Goal: Information Seeking & Learning: Learn about a topic

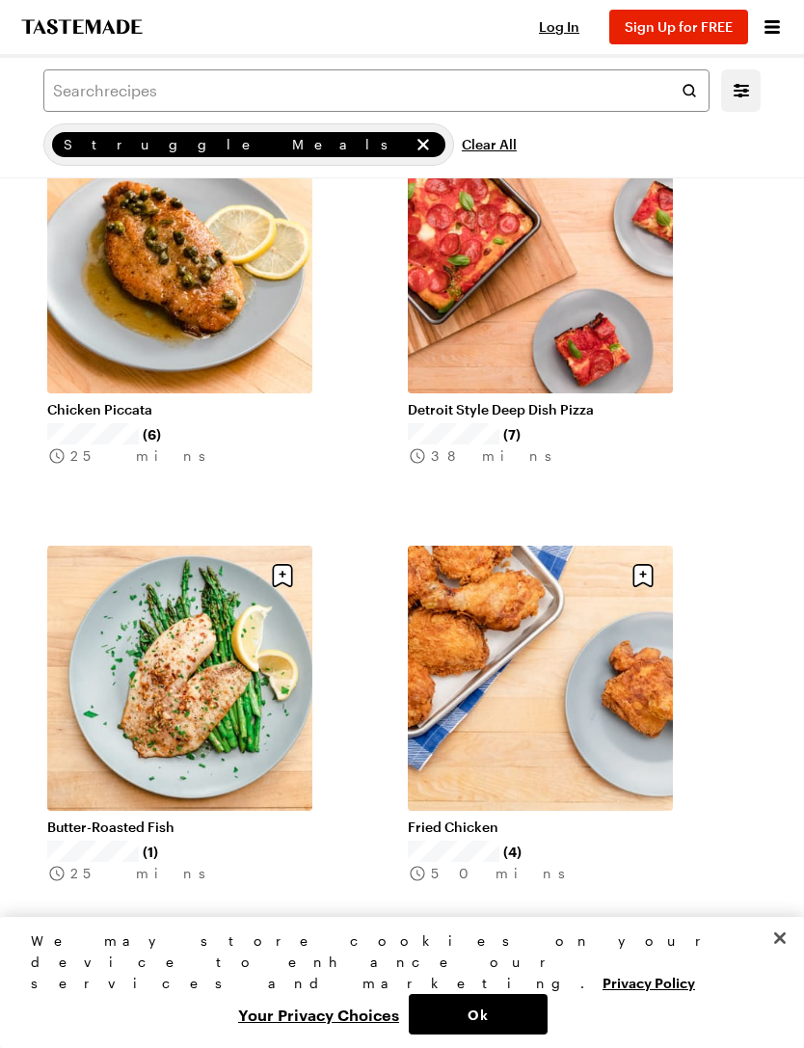
scroll to position [1360, 0]
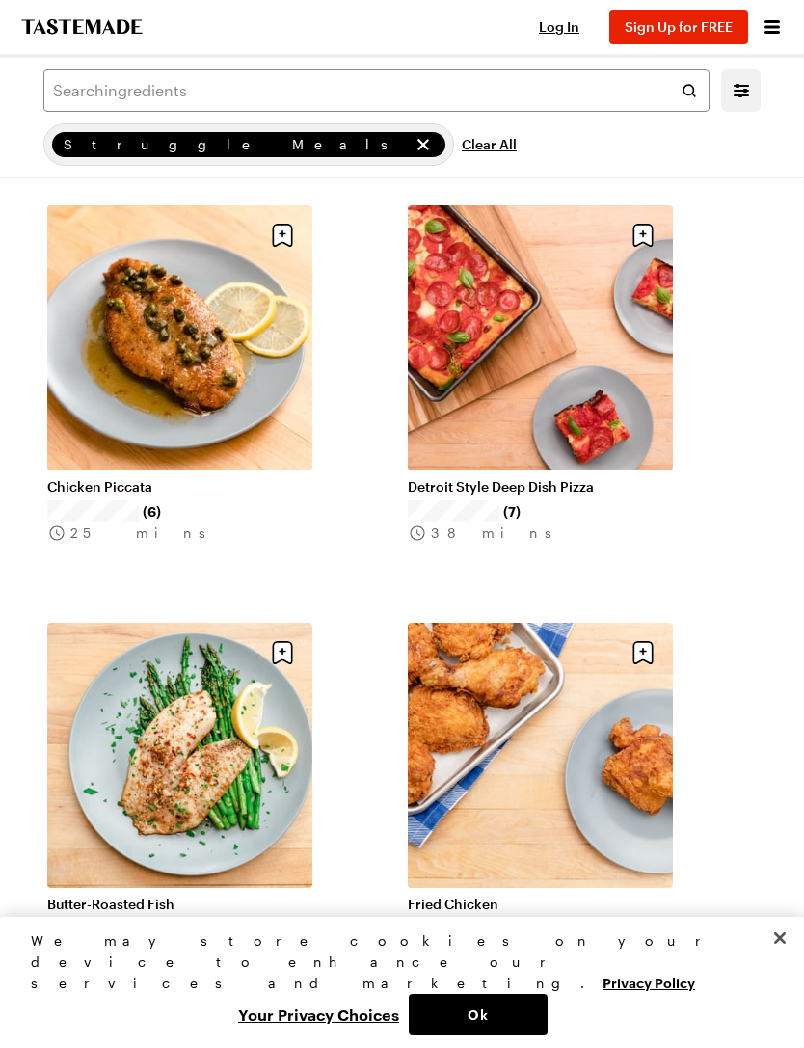
click at [207, 478] on link "Chicken Piccata" at bounding box center [179, 486] width 265 height 17
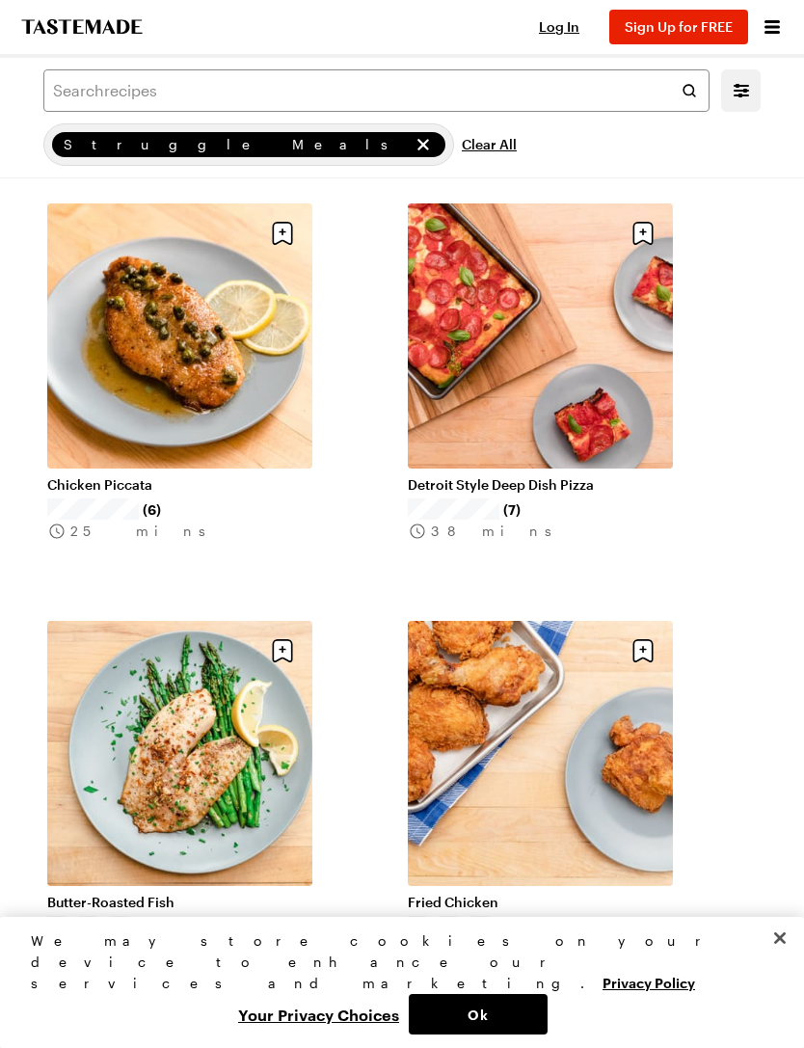
scroll to position [1365, 0]
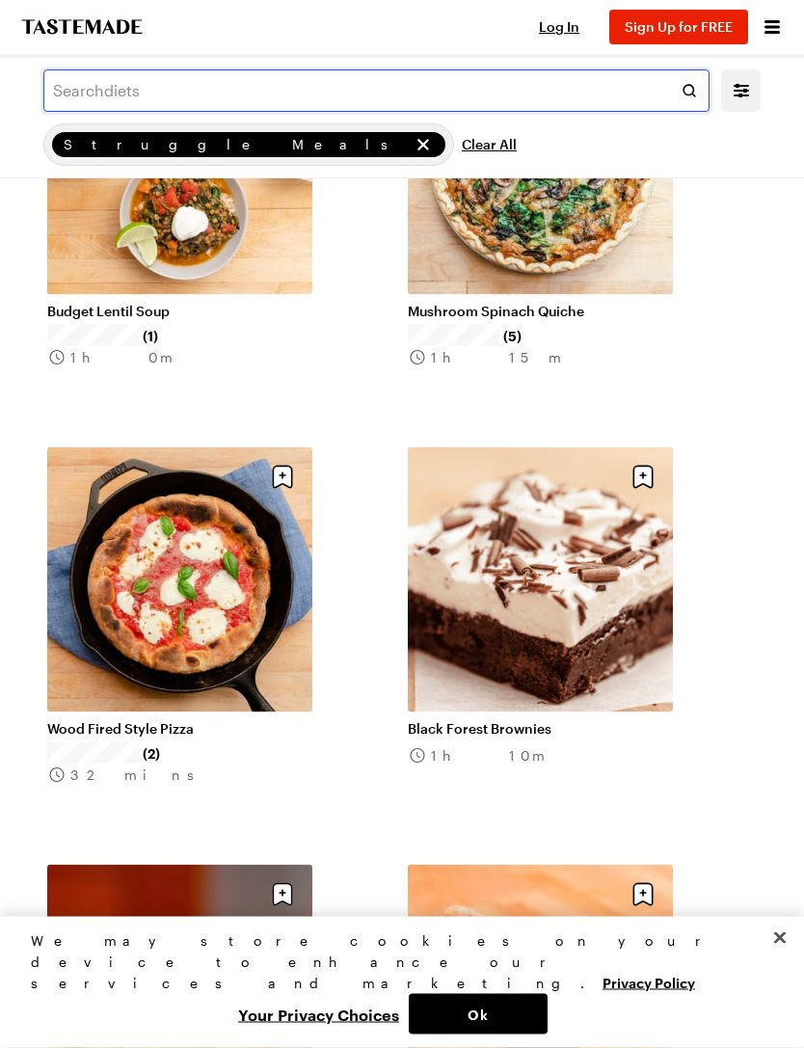
click at [476, 91] on input "text" at bounding box center [376, 90] width 666 height 42
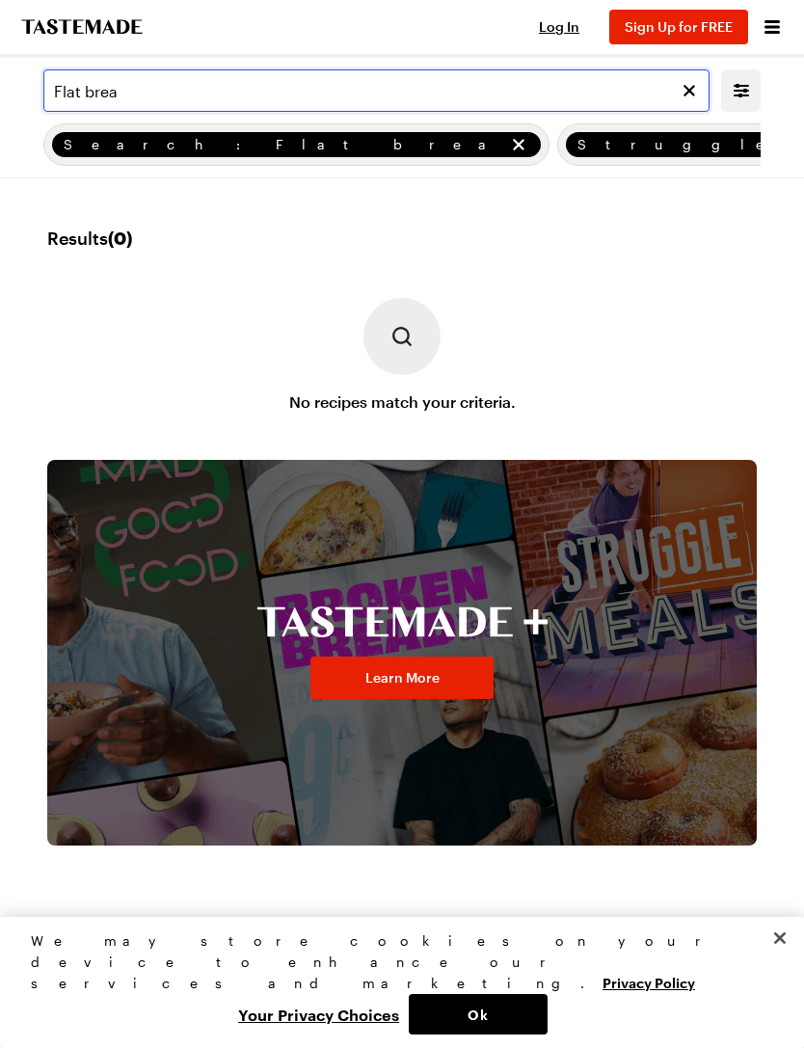
click at [183, 92] on input "Flat brea" at bounding box center [376, 90] width 666 height 42
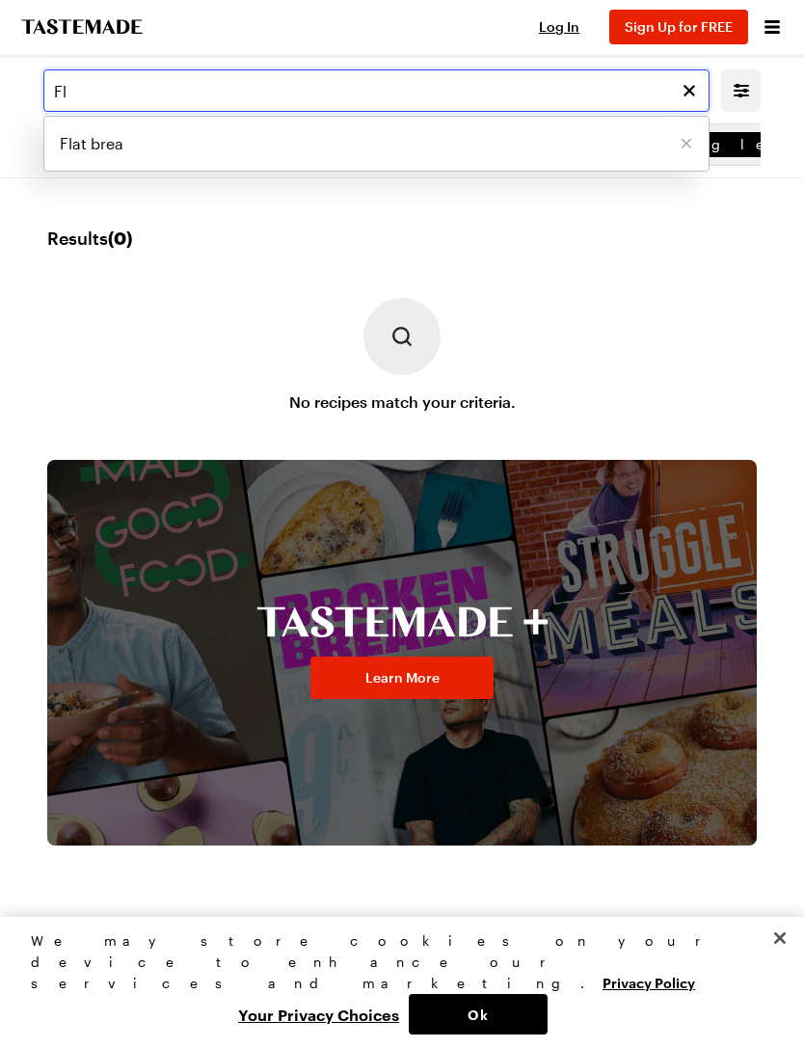
type input "F"
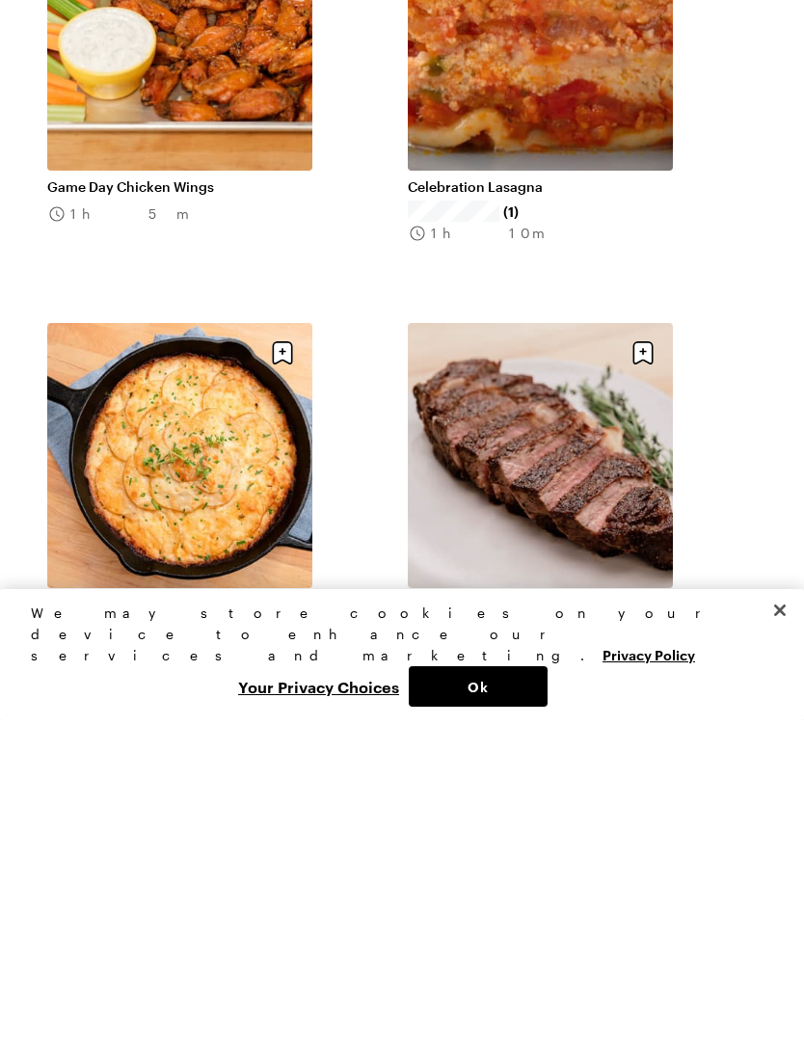
scroll to position [6342, 0]
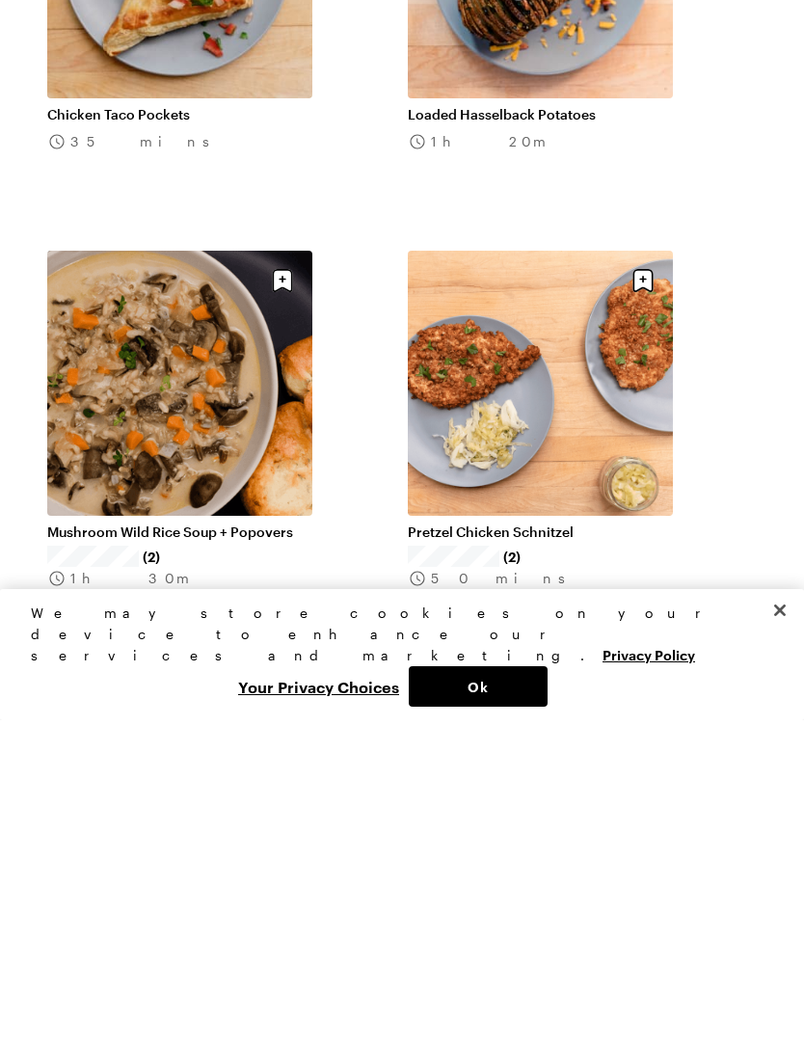
scroll to position [14370, 0]
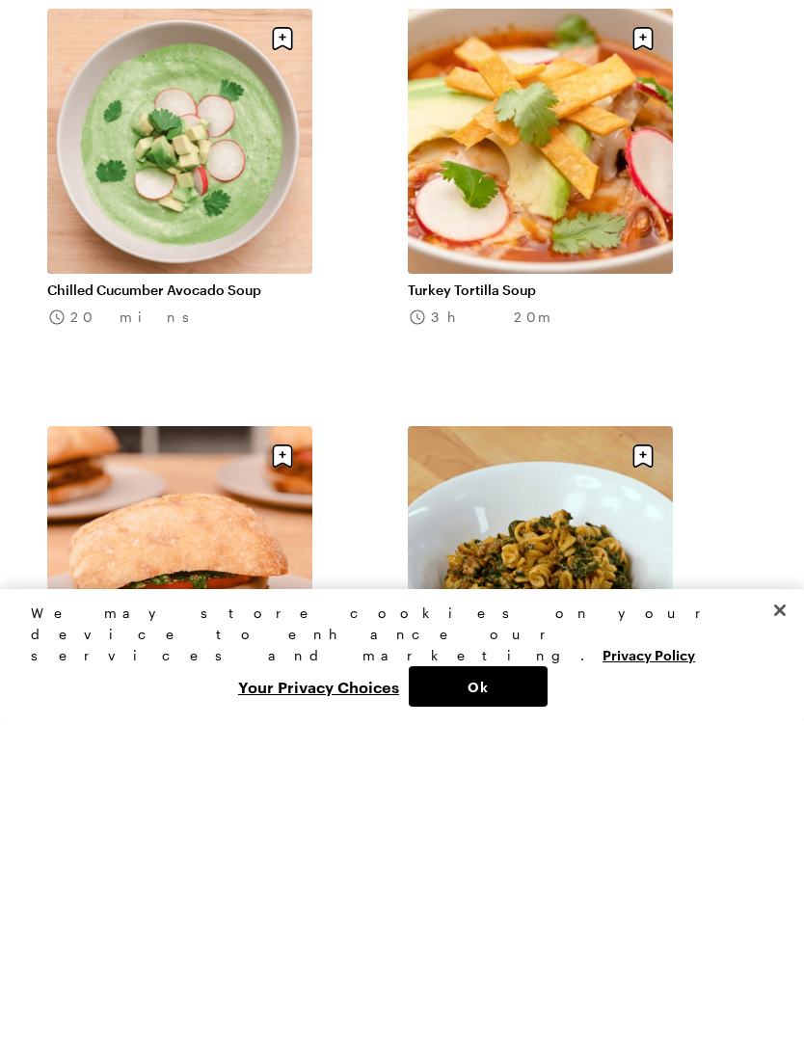
scroll to position [24187, 0]
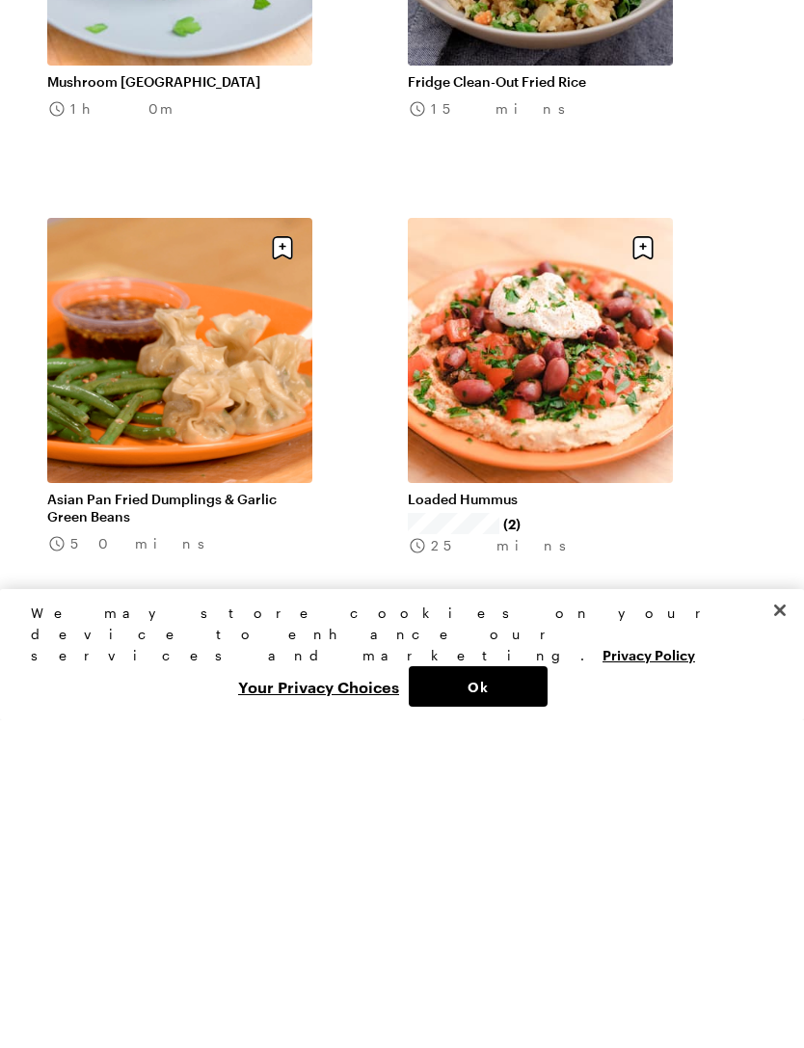
scroll to position [28988, 0]
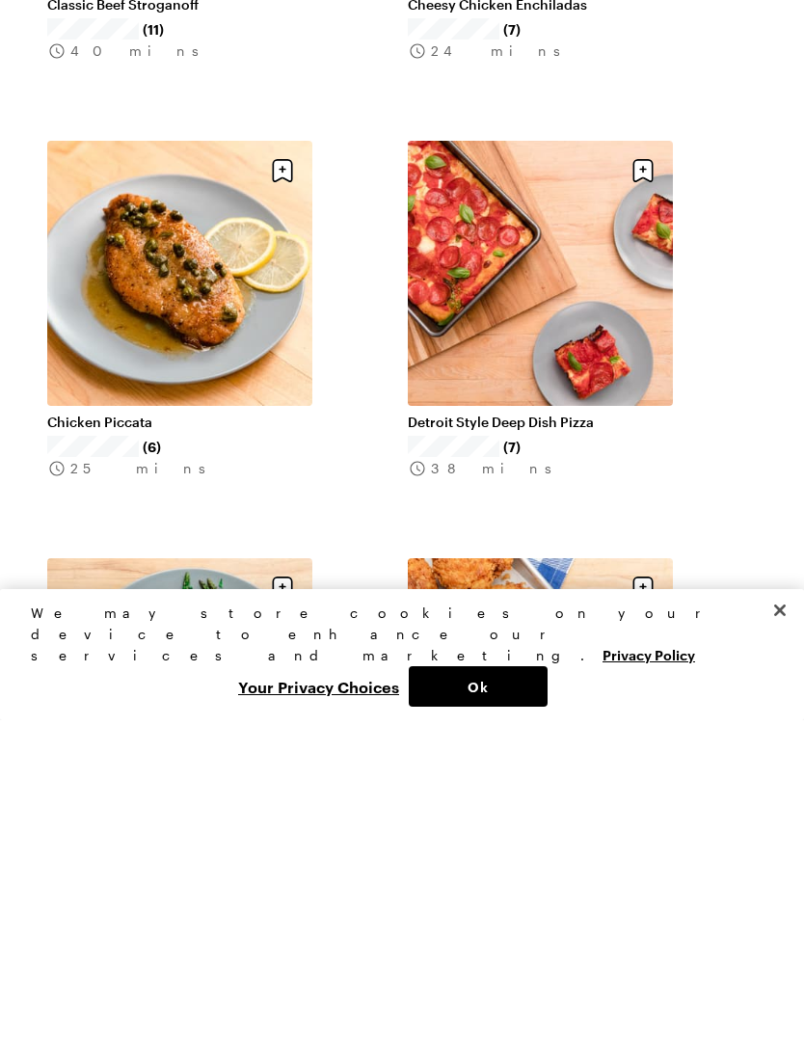
scroll to position [1161, 0]
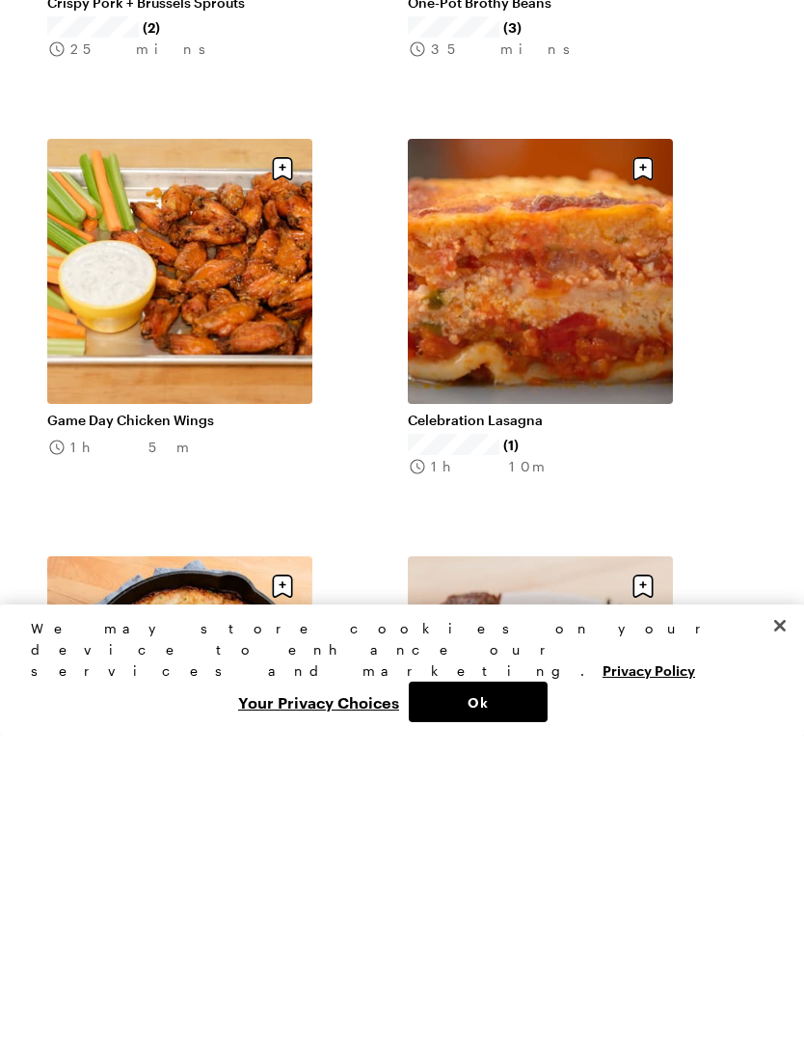
click at [598, 724] on link "Celebration Lasagna" at bounding box center [540, 732] width 265 height 17
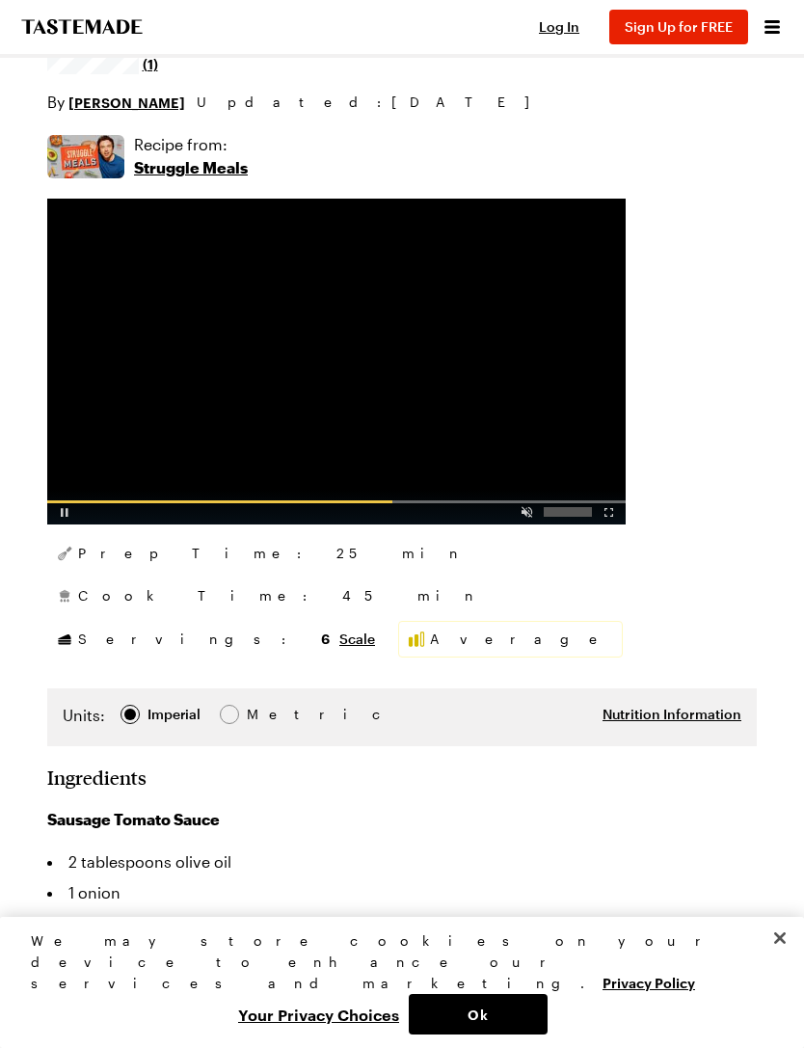
scroll to position [287, 0]
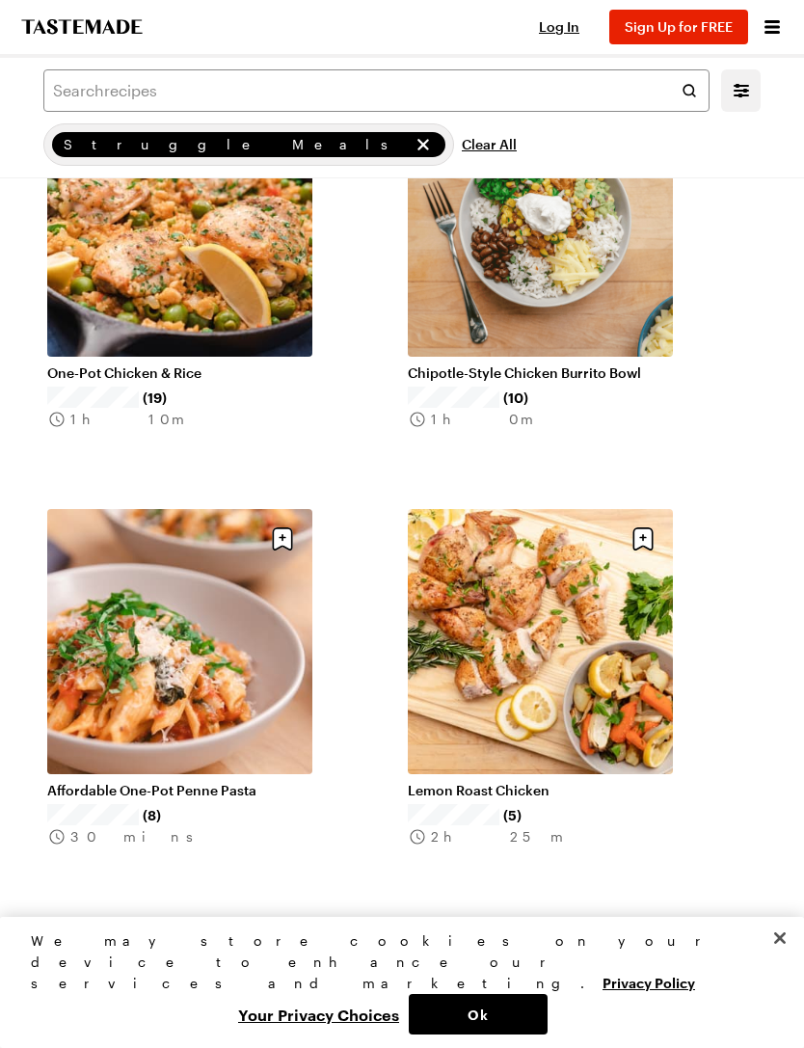
scroll to position [6435, 0]
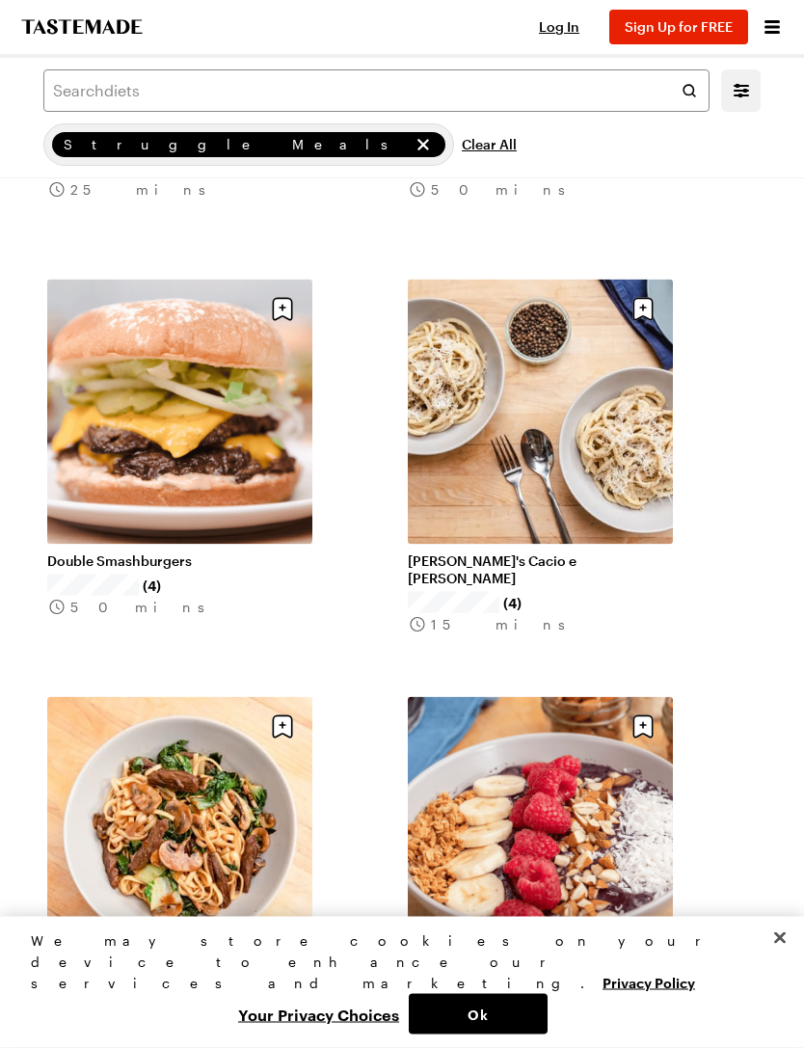
scroll to position [2122, 0]
click at [627, 551] on link "[PERSON_NAME]'s Cacio e [PERSON_NAME]" at bounding box center [540, 568] width 265 height 35
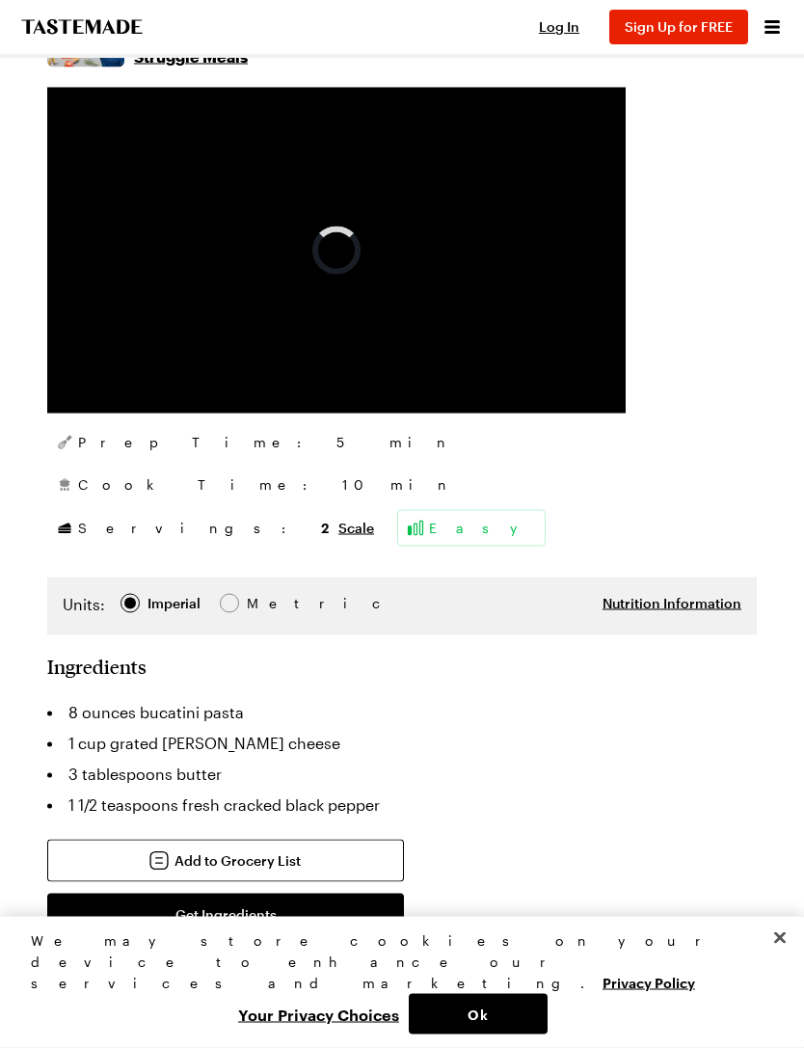
scroll to position [395, 0]
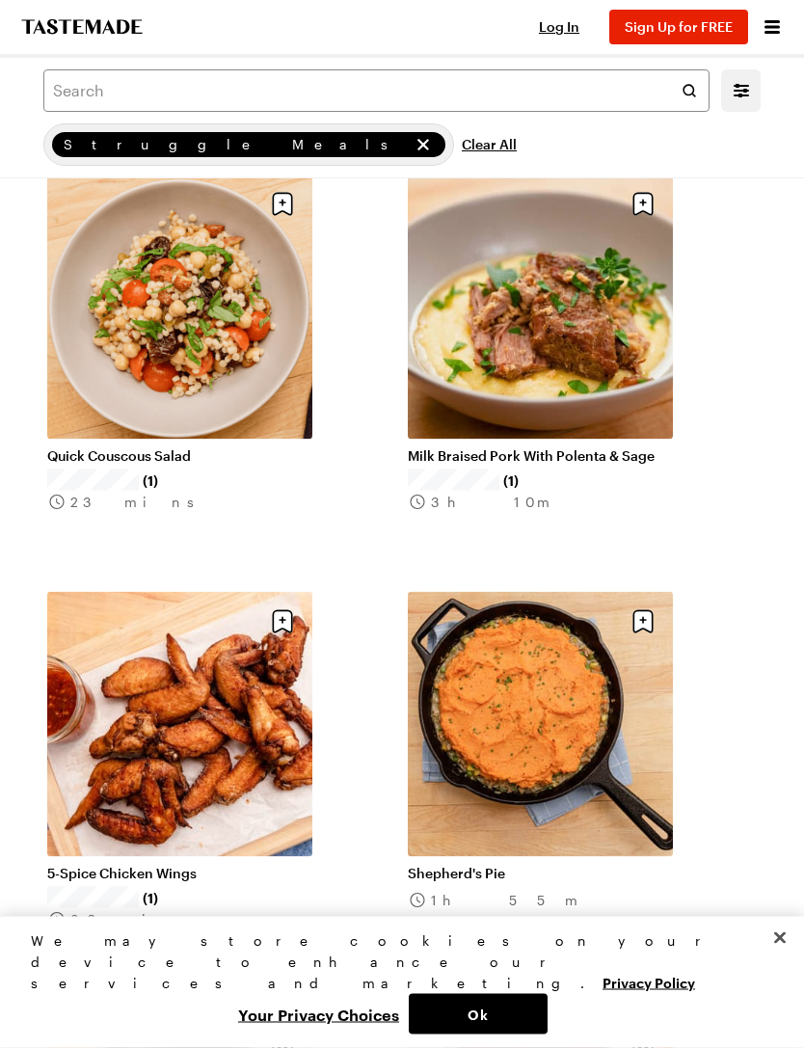
scroll to position [15552, 0]
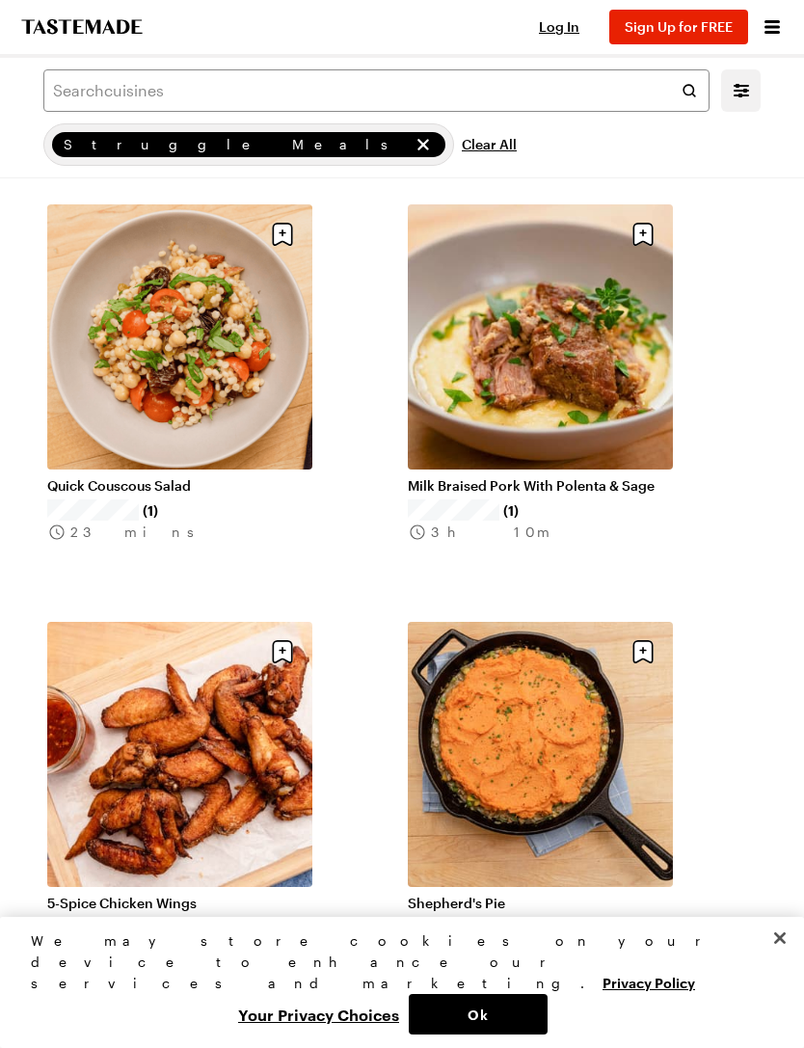
click at [203, 477] on link "Quick Couscous Salad" at bounding box center [179, 485] width 265 height 17
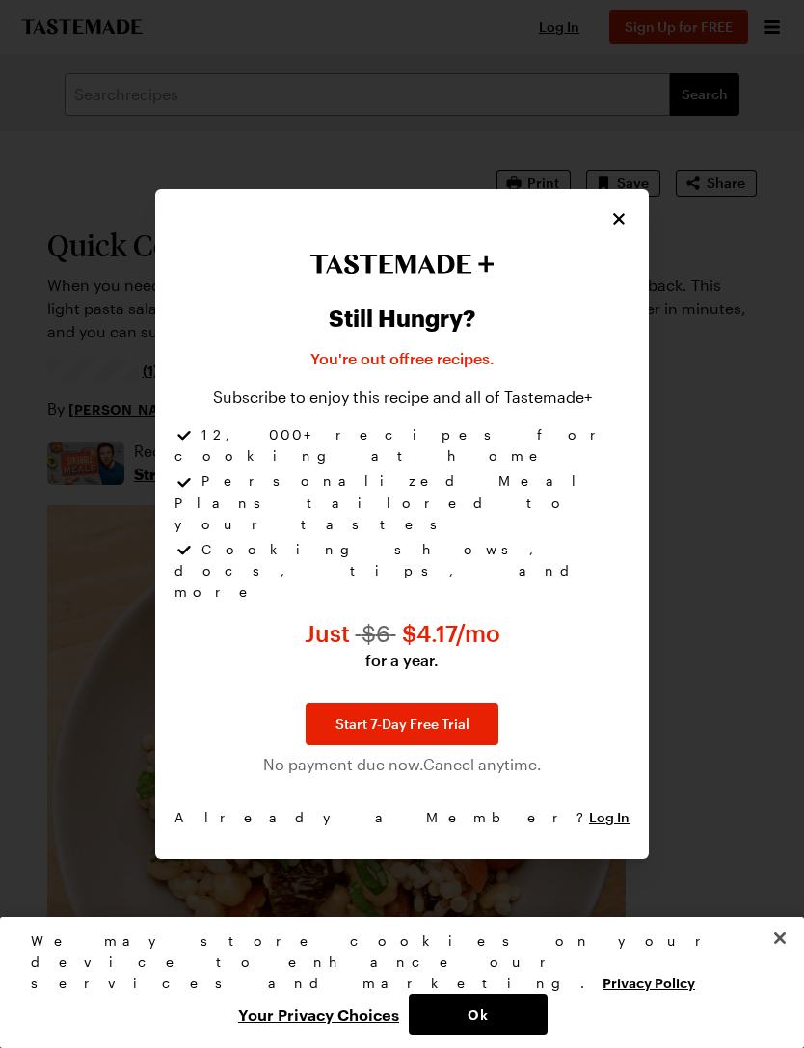
click at [627, 228] on icon "Close" at bounding box center [618, 218] width 19 height 19
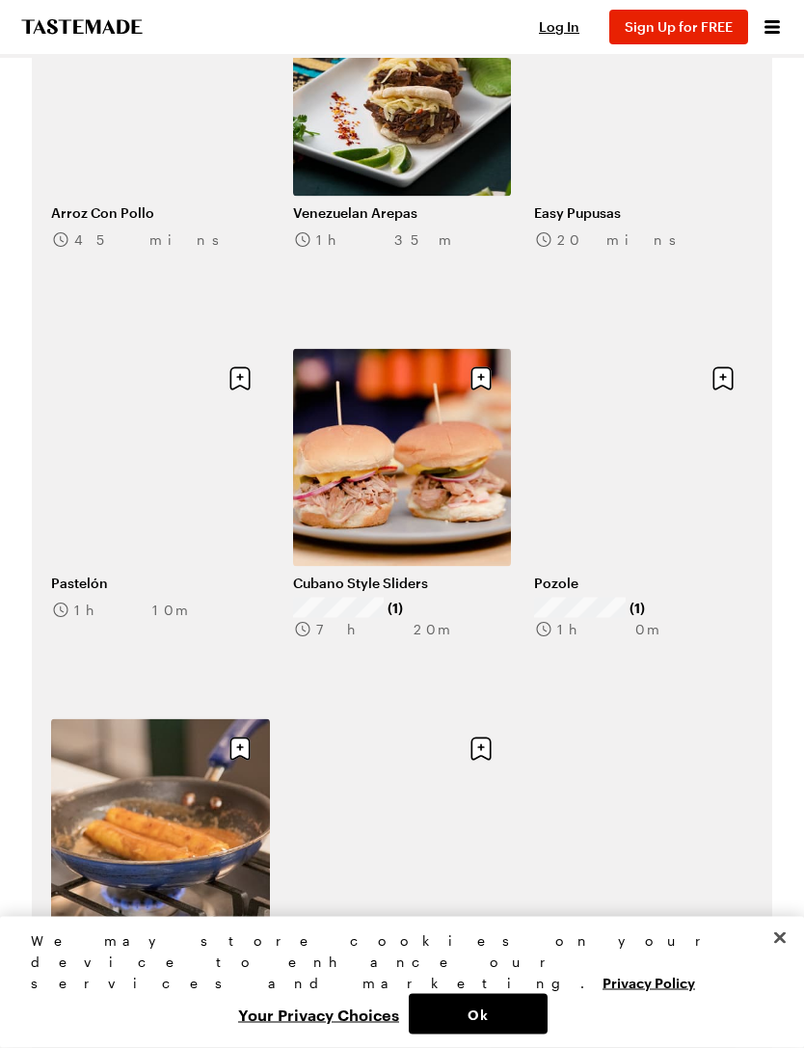
scroll to position [656, 0]
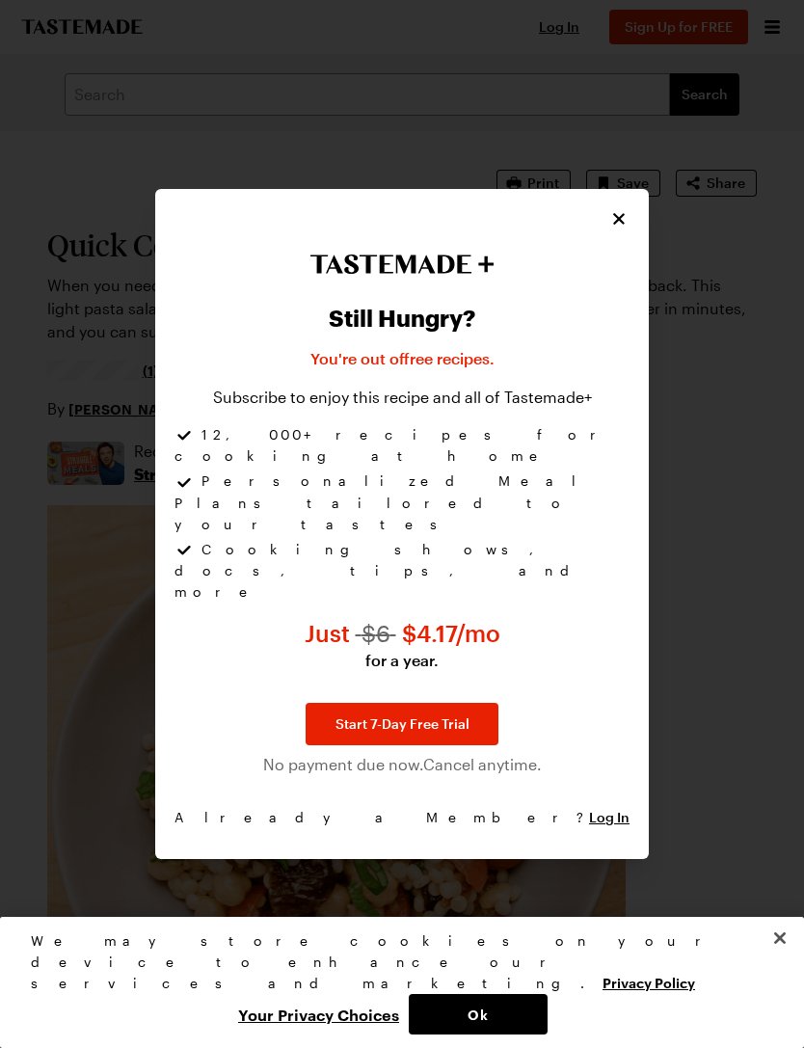
click at [627, 228] on icon "Close" at bounding box center [618, 218] width 19 height 19
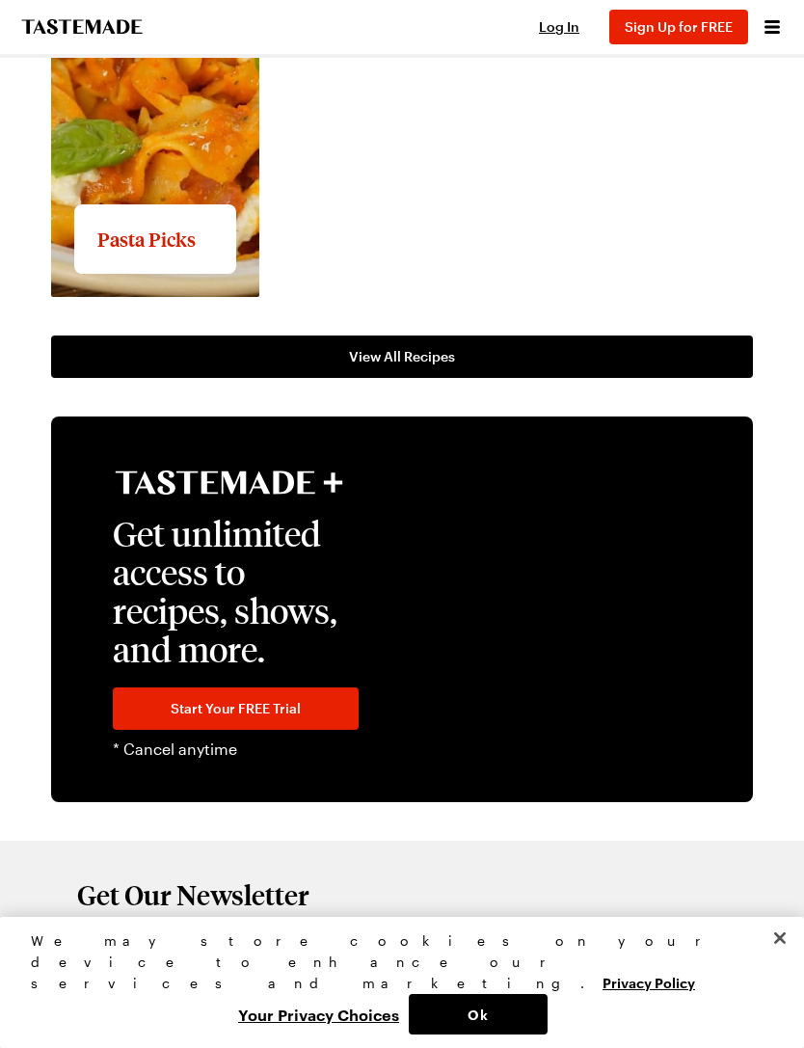
scroll to position [3971, 0]
